Goal: Navigation & Orientation: Find specific page/section

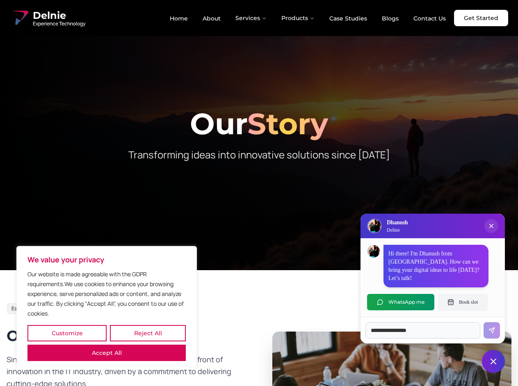
click at [67, 334] on button "Customize" at bounding box center [66, 333] width 79 height 16
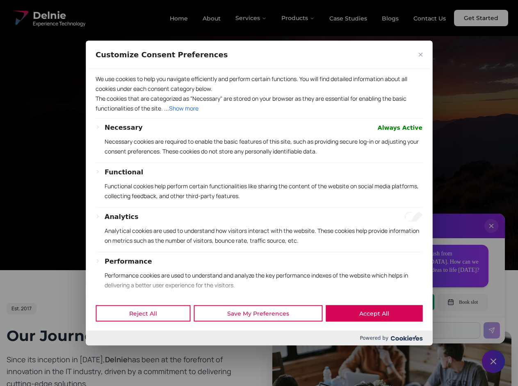
click at [107, 331] on div "Reject All Save My Preferences Accept All" at bounding box center [259, 313] width 346 height 35
click at [259, 193] on div "Functional Functional cookies help perform certain functionalities like sharing…" at bounding box center [263, 187] width 318 height 40
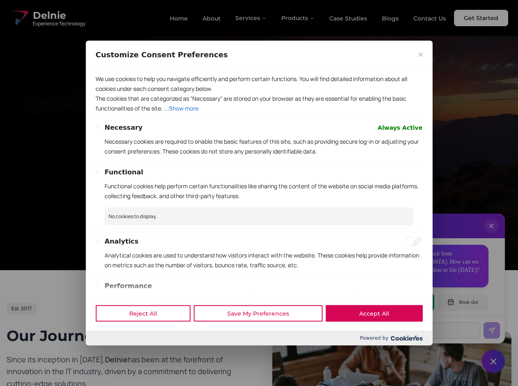
click at [251, 18] on div at bounding box center [259, 193] width 518 height 386
click at [298, 18] on div at bounding box center [259, 193] width 518 height 386
click at [491, 234] on div at bounding box center [259, 193] width 518 height 386
click at [400, 302] on div "Reject All Save My Preferences Accept All" at bounding box center [259, 313] width 346 height 35
click at [462, 302] on div at bounding box center [259, 193] width 518 height 386
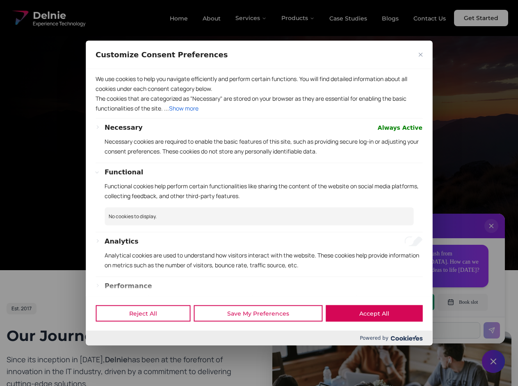
click at [493, 362] on div at bounding box center [259, 193] width 518 height 386
